Goal: Transaction & Acquisition: Purchase product/service

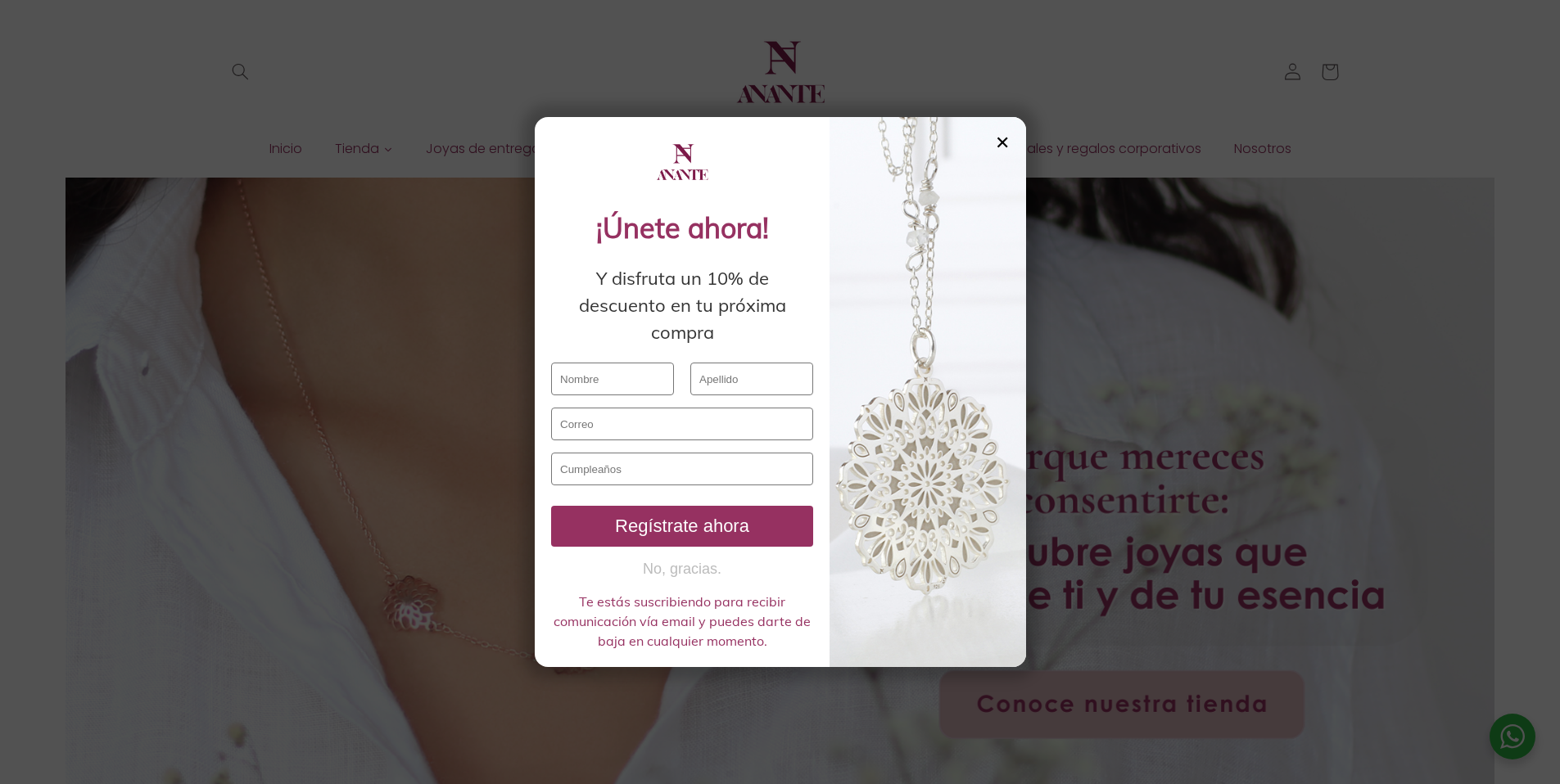
click at [1014, 138] on div at bounding box center [927, 392] width 197 height 550
click at [1006, 139] on div "✕" at bounding box center [1002, 142] width 15 height 18
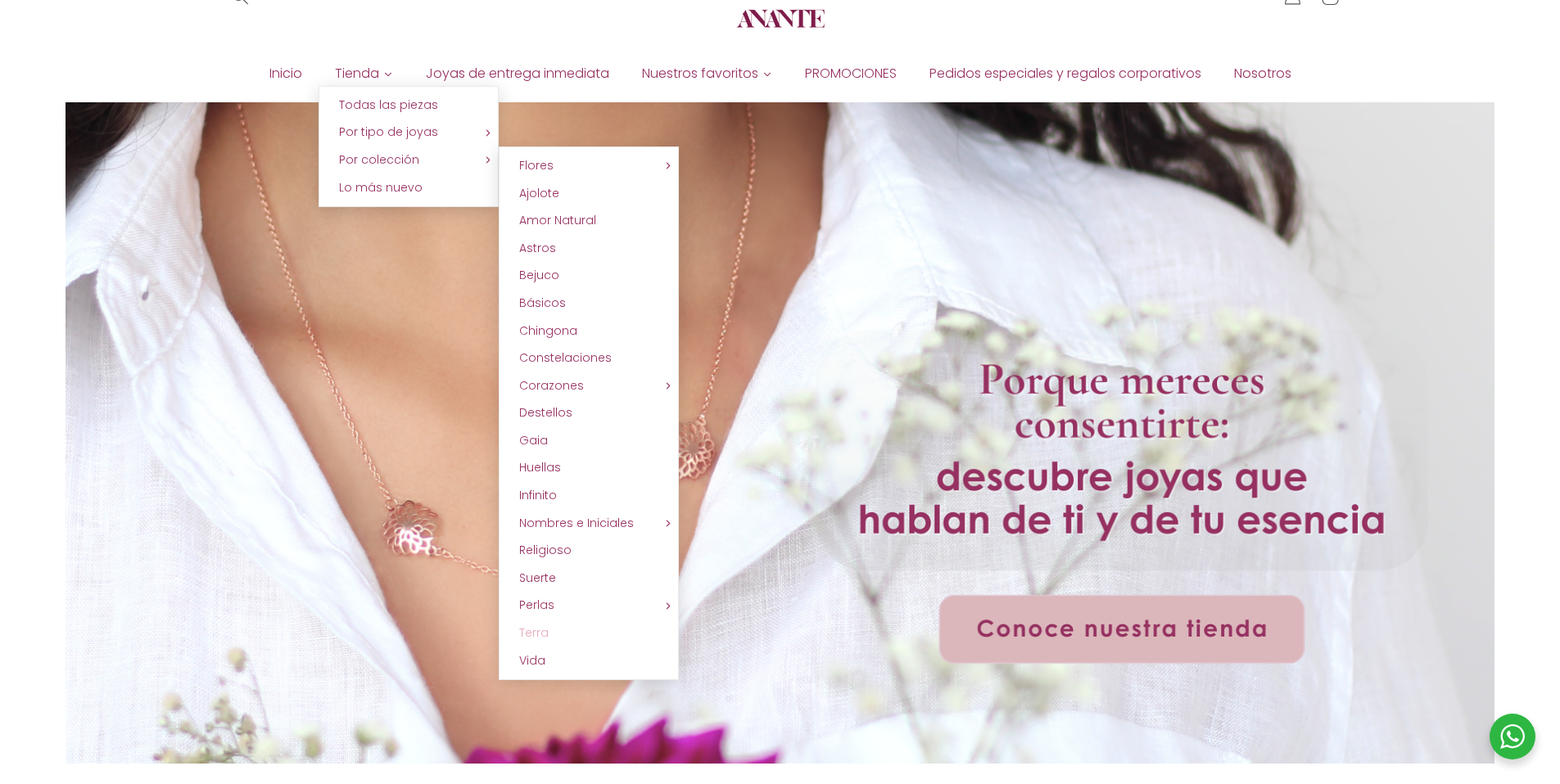
scroll to position [112, 0]
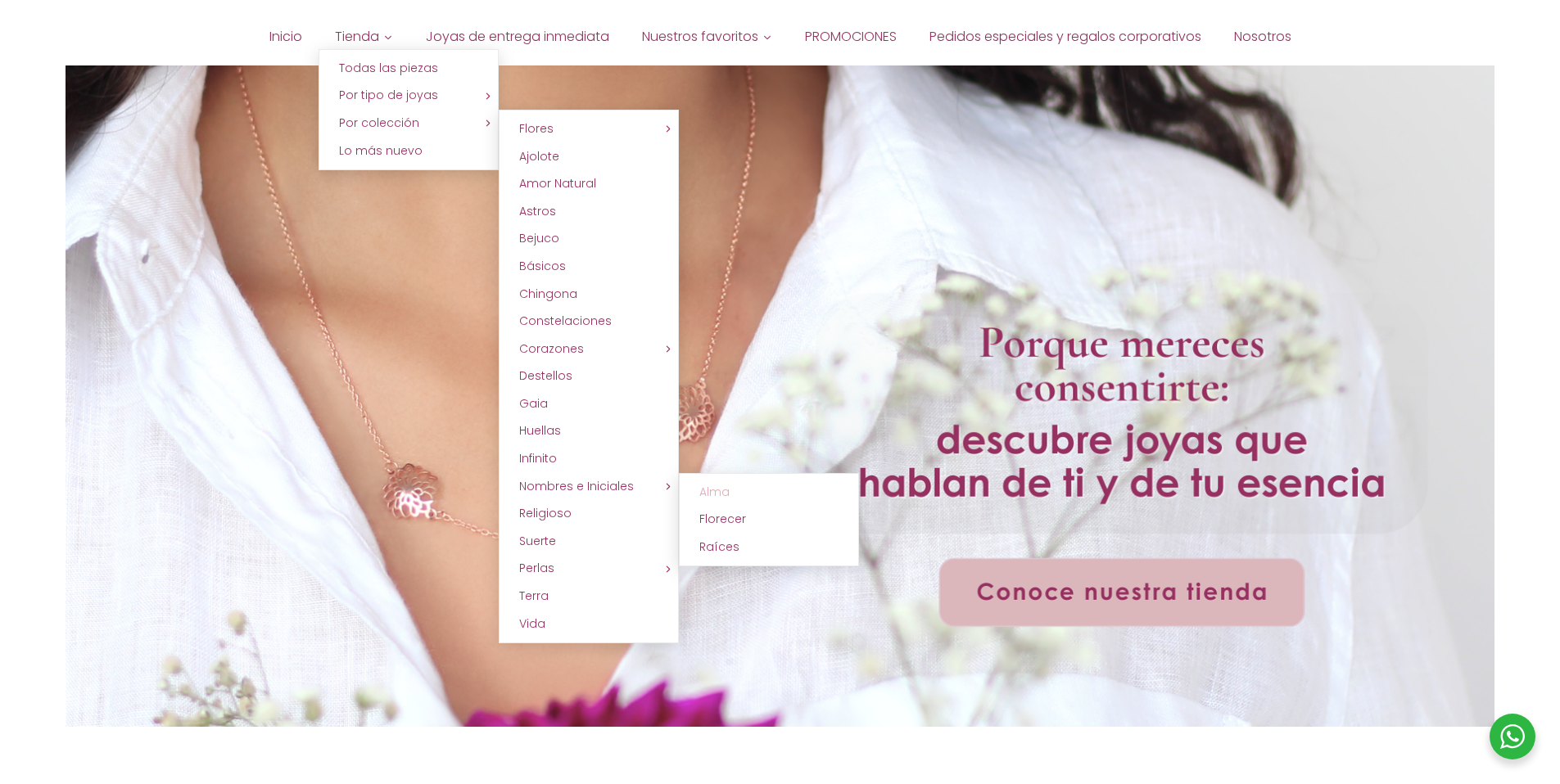
click at [742, 485] on link "Alma" at bounding box center [769, 492] width 180 height 28
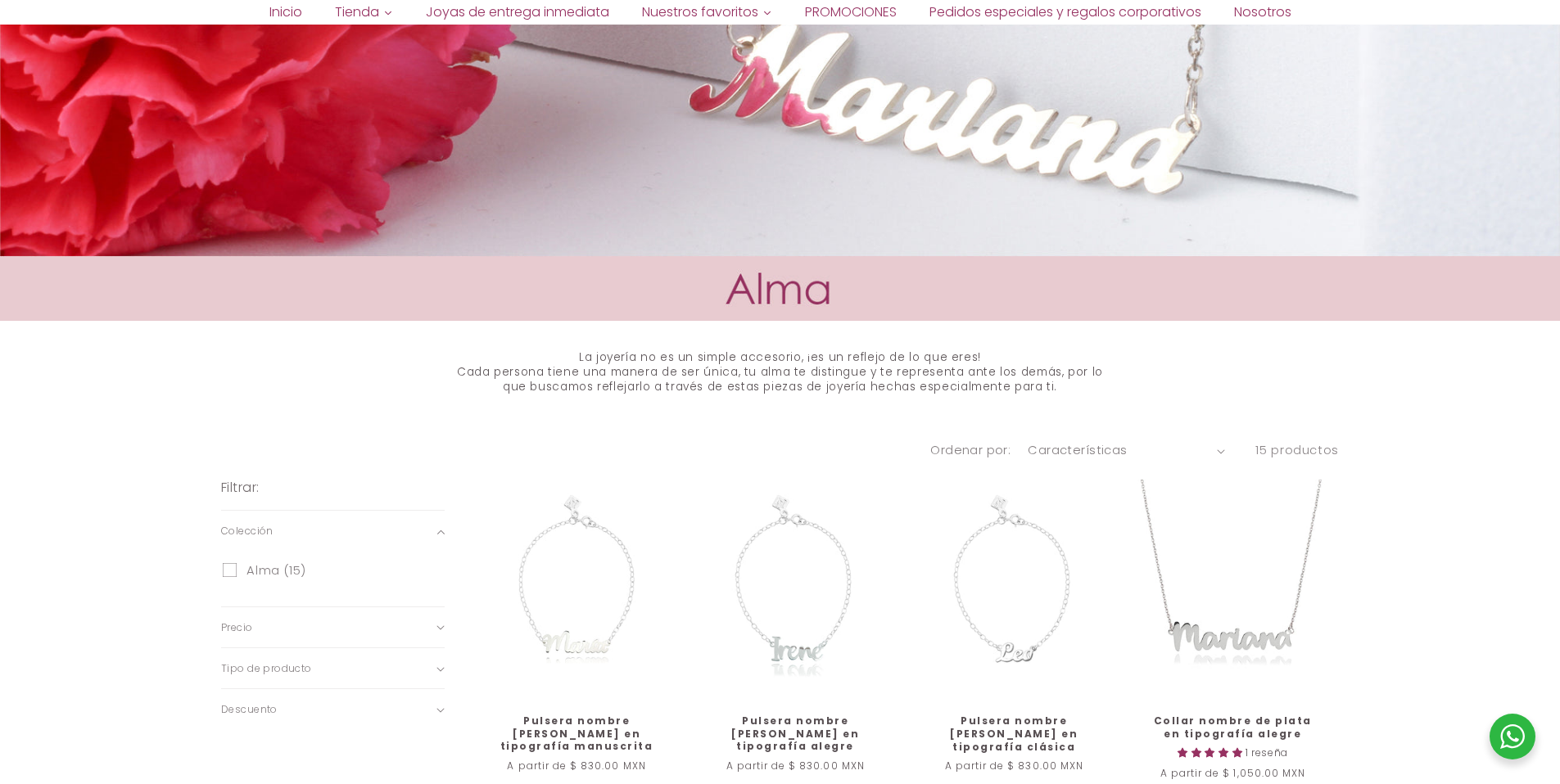
scroll to position [520, 0]
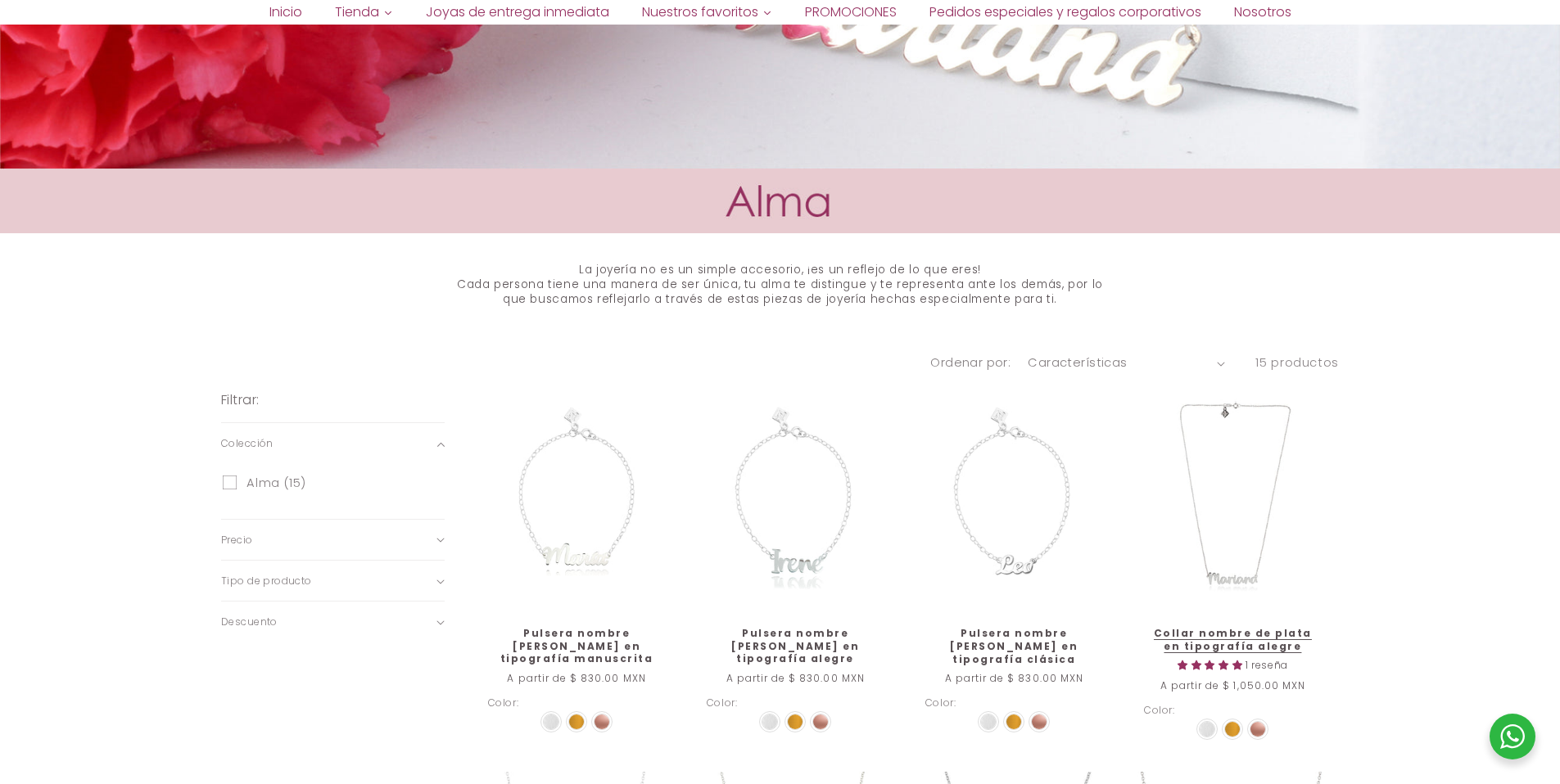
click at [1184, 627] on link "Collar nombre de plata en tipografía alegre" at bounding box center [1233, 640] width 178 height 26
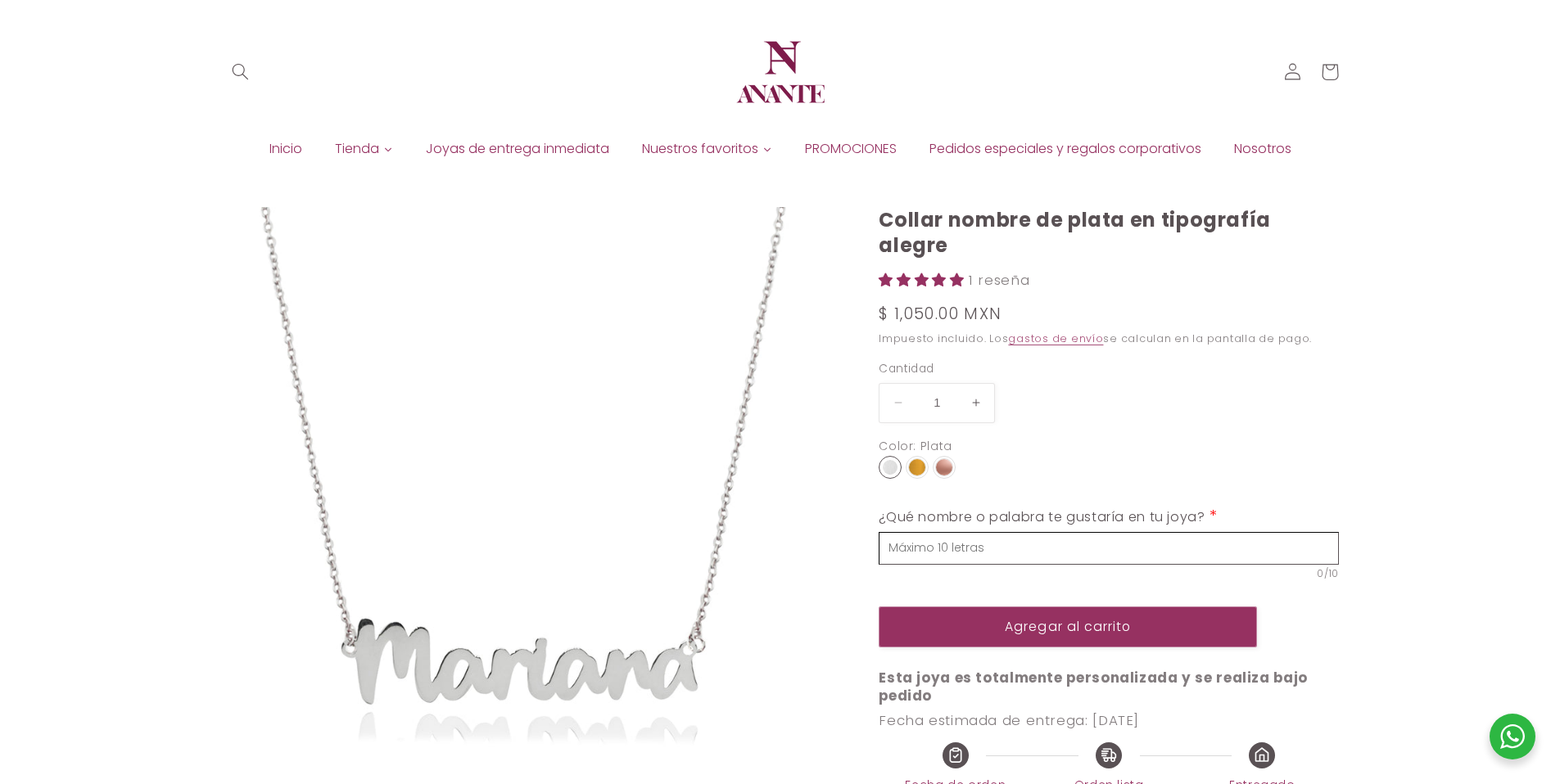
select select "{"isForProduct":true,"id":43652540760218,"title":"Plata","available":true,"pric…"
select select "{"isForProduct":false,"id":43653099258010,"title":"Plata","available":true,"pri…"
click at [1058, 609] on button "Agregar al carrito" at bounding box center [1067, 626] width 378 height 40
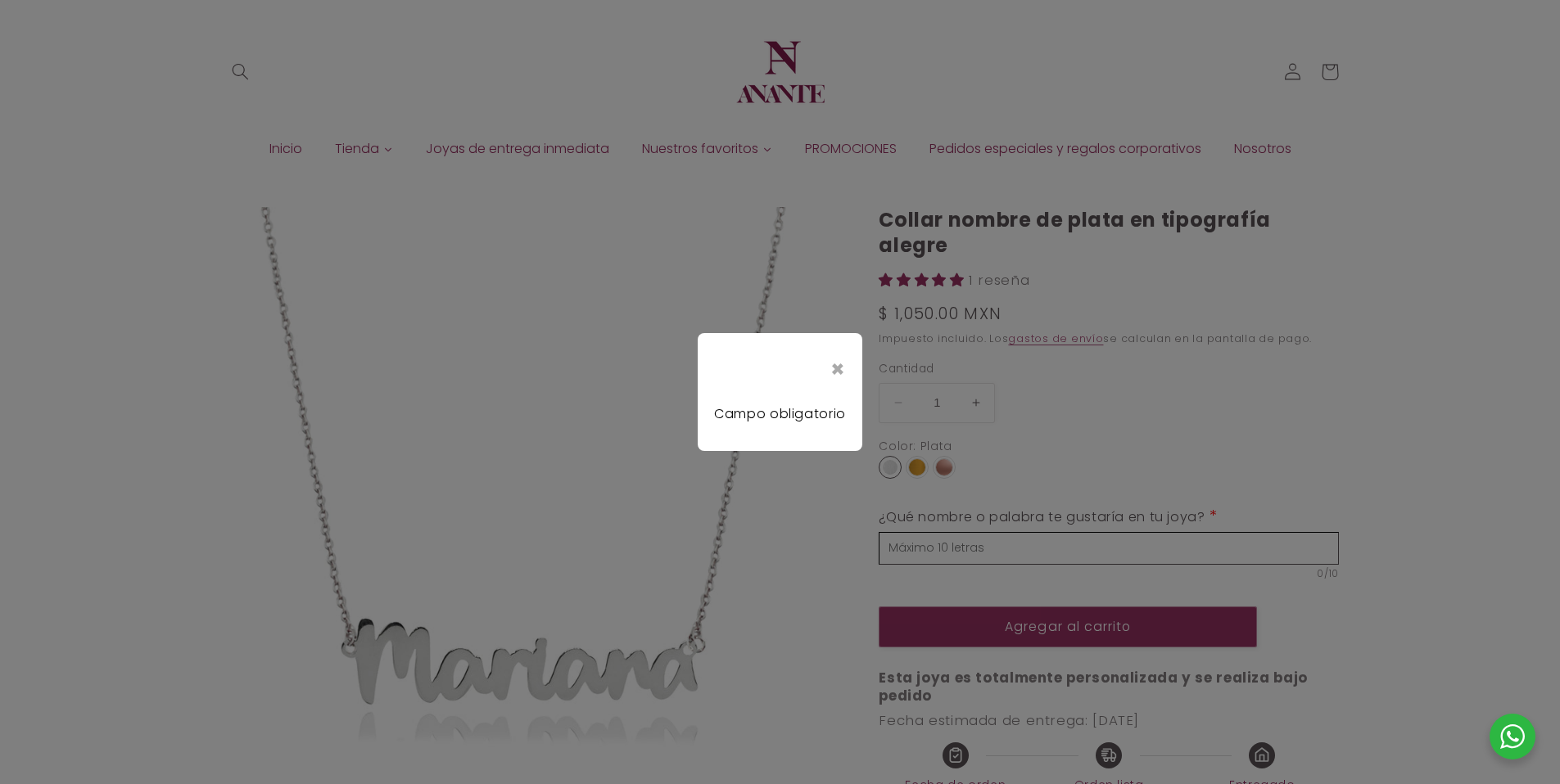
click at [834, 362] on div "×" at bounding box center [780, 369] width 132 height 40
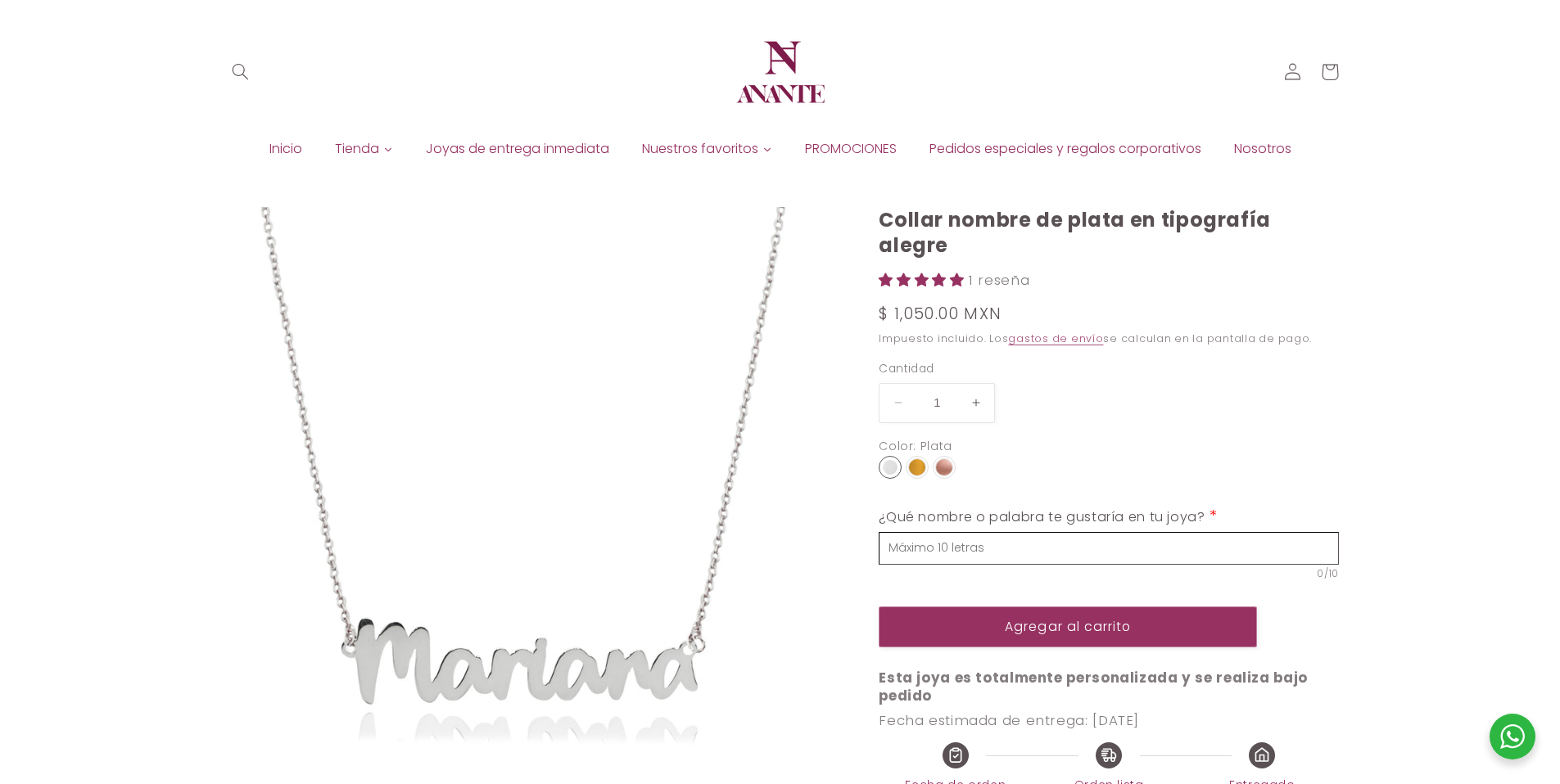
click at [980, 532] on input "text" at bounding box center [1108, 548] width 460 height 33
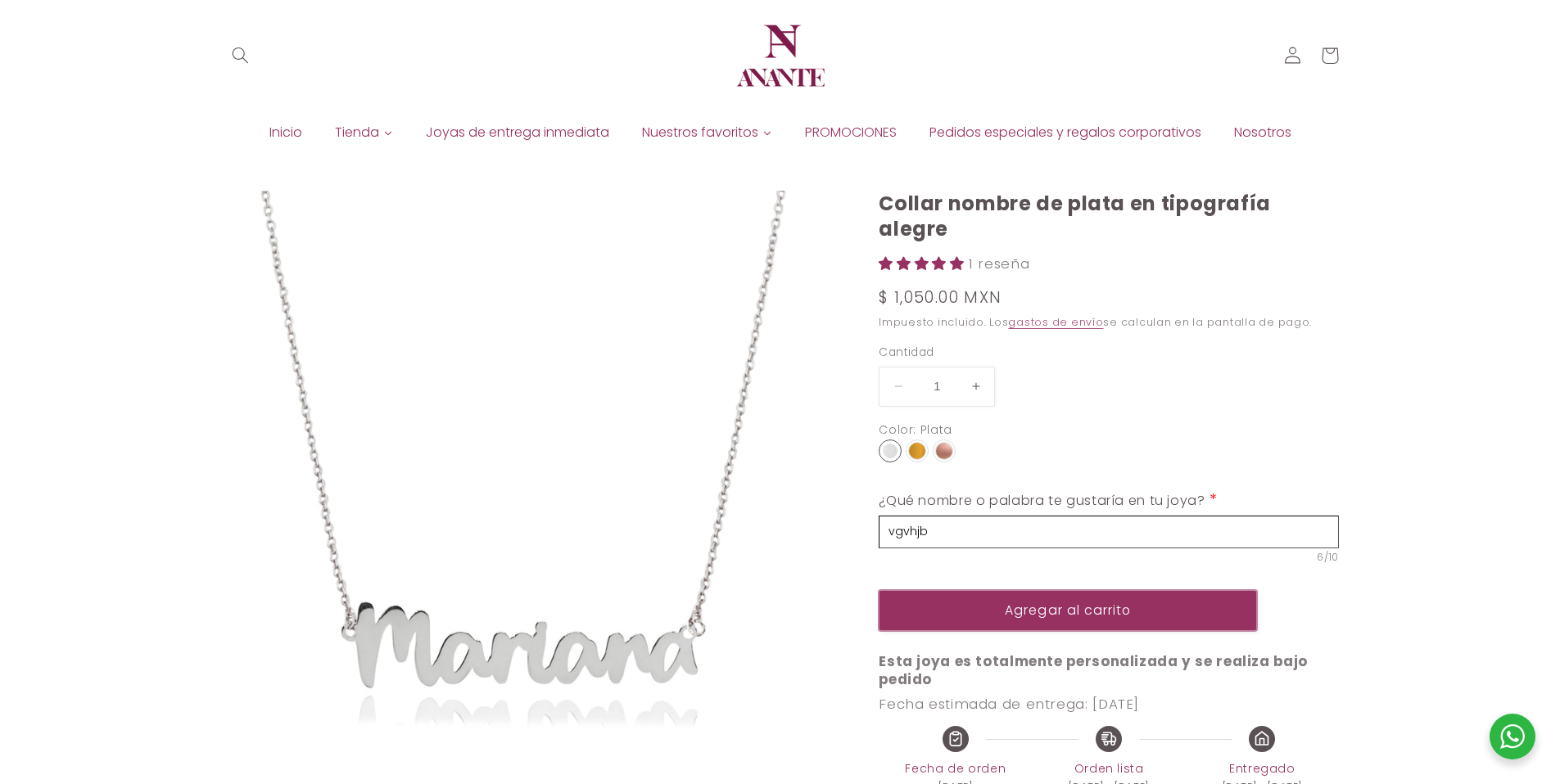
scroll to position [17, 0]
type input "vgvhjb"
click at [966, 589] on button "Agregar al carrito" at bounding box center [1067, 609] width 378 height 40
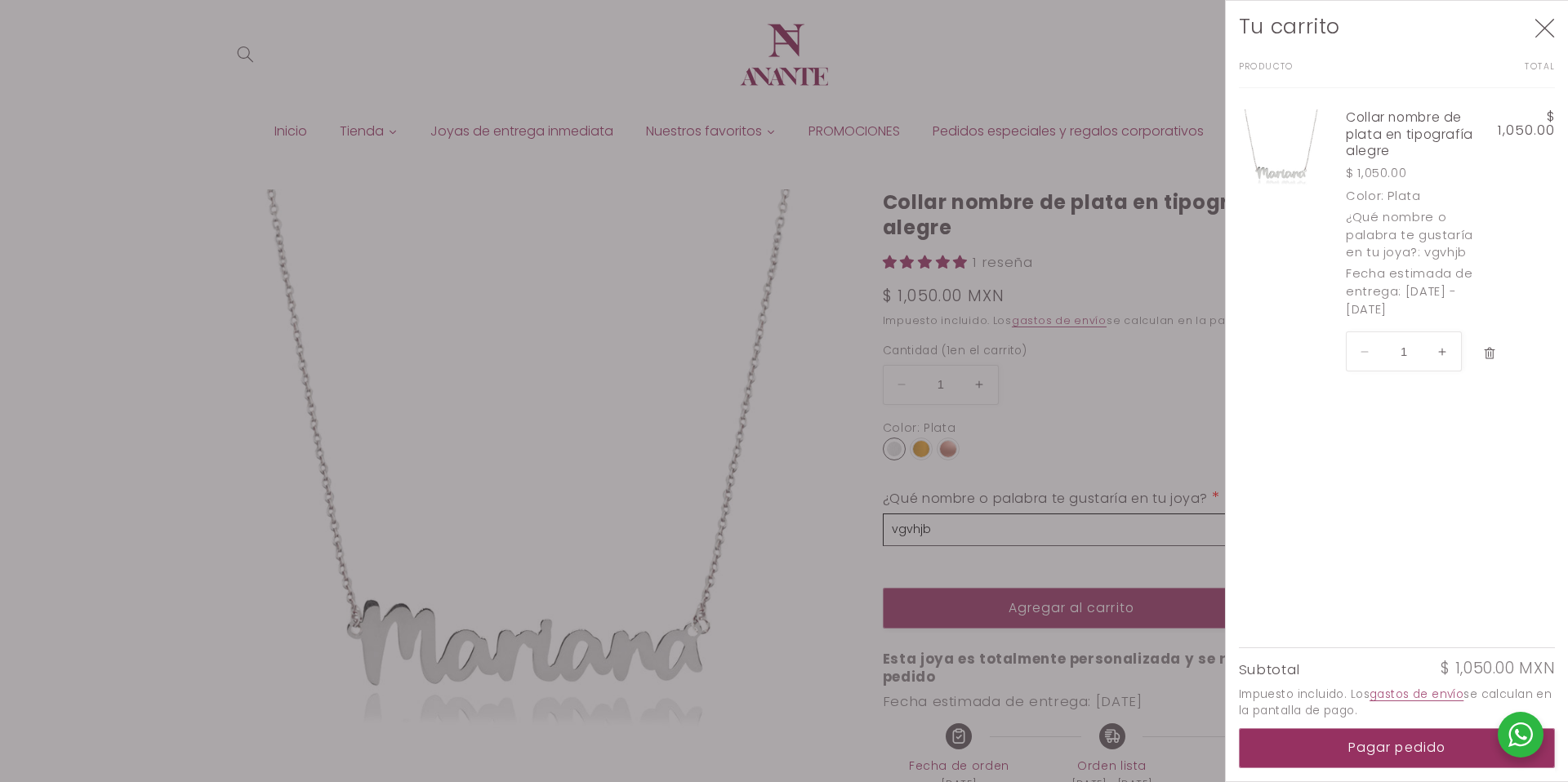
click at [1498, 357] on button "Eliminar Collar nombre de plata en tipografía alegre - Plata" at bounding box center [1490, 353] width 30 height 36
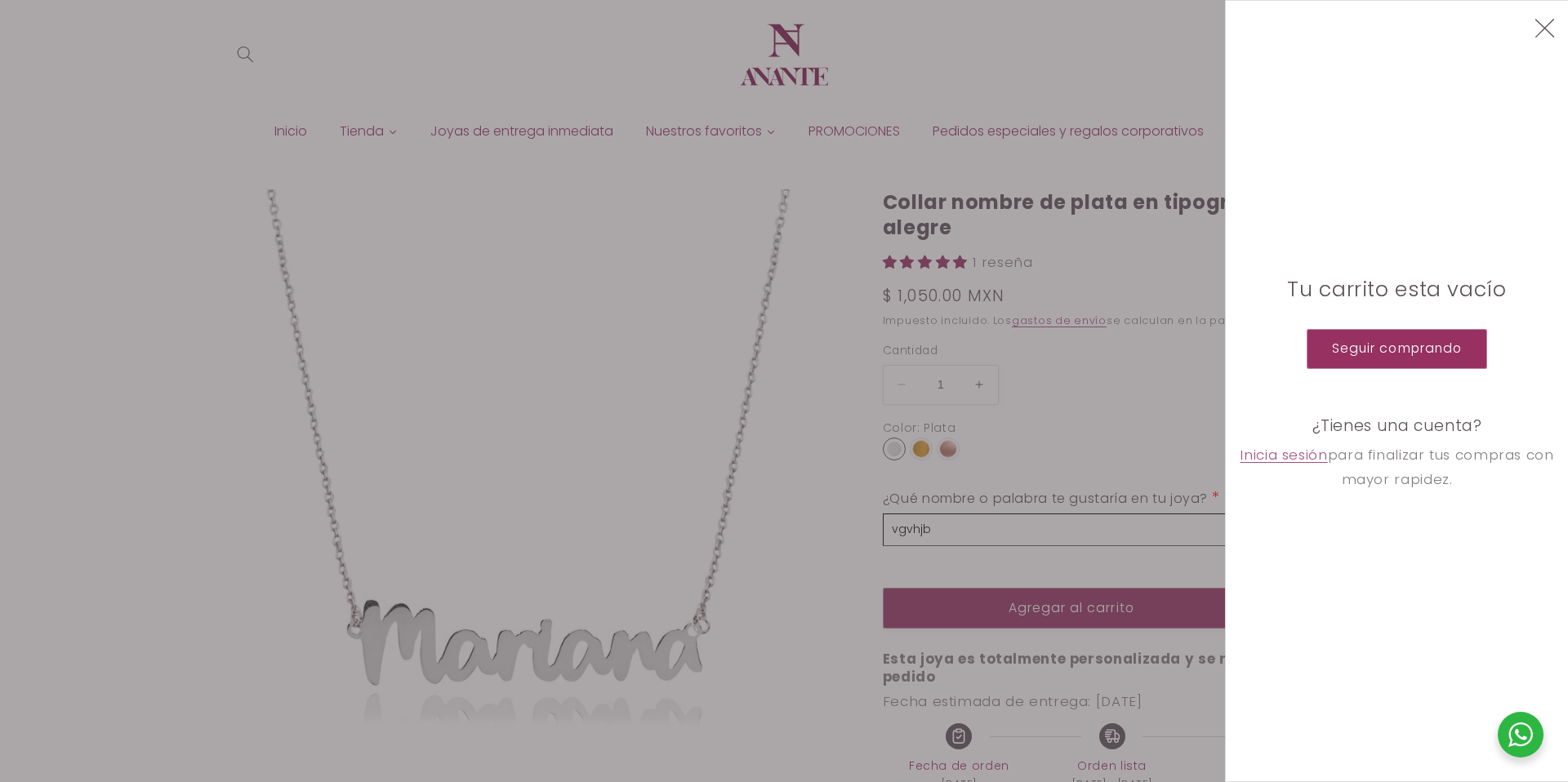
click at [1551, 4] on div "Tu carrito esta vacío Seguir comprando ¿Tienes una cuenta? Inicia sesión para f…" at bounding box center [1397, 391] width 317 height 781
click at [1549, 10] on button "Cerrar" at bounding box center [1545, 28] width 37 height 37
